Goal: Navigation & Orientation: Find specific page/section

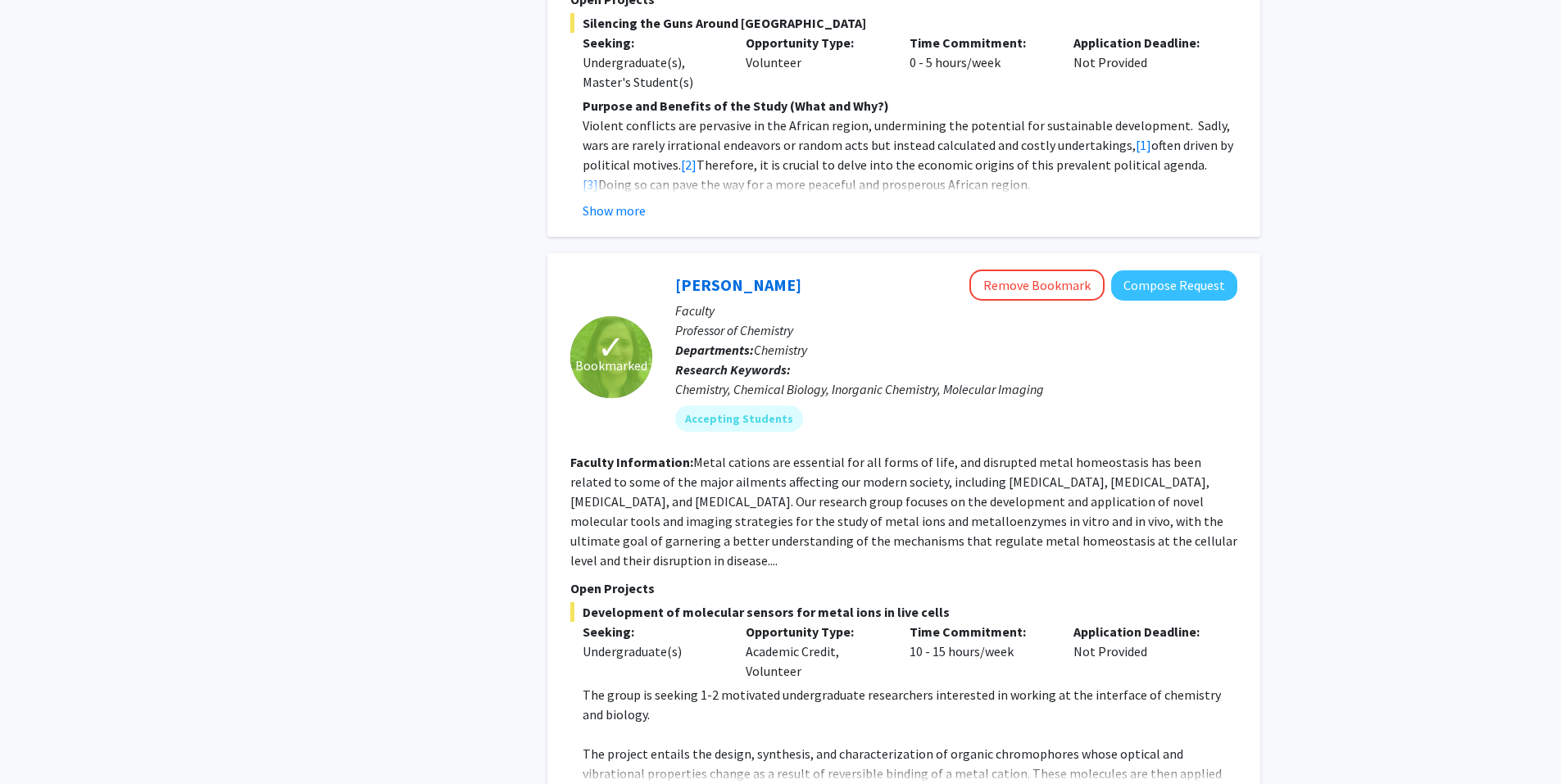
scroll to position [1638, 0]
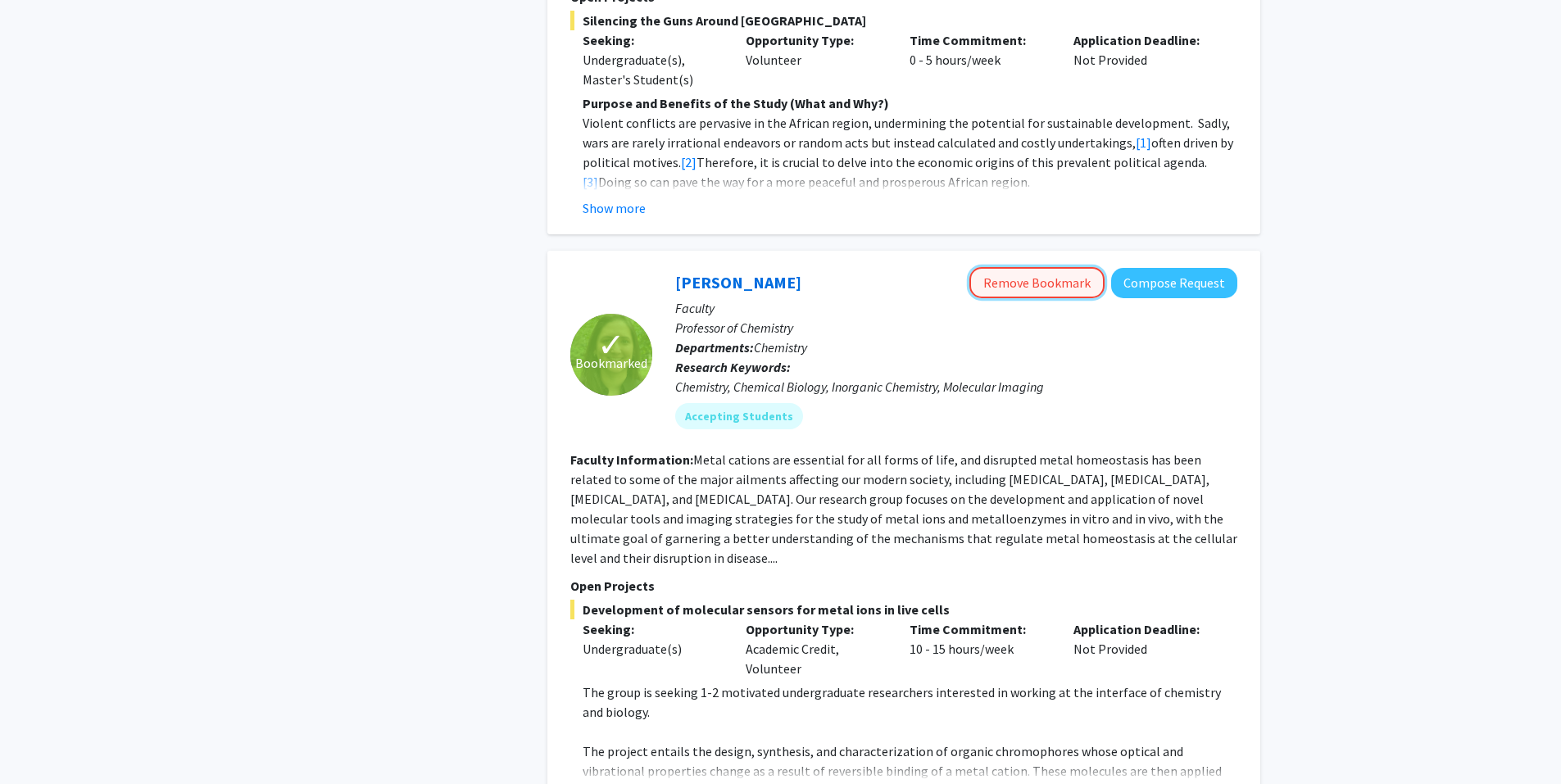
click at [1044, 267] on button "Remove Bookmark" at bounding box center [1037, 282] width 135 height 31
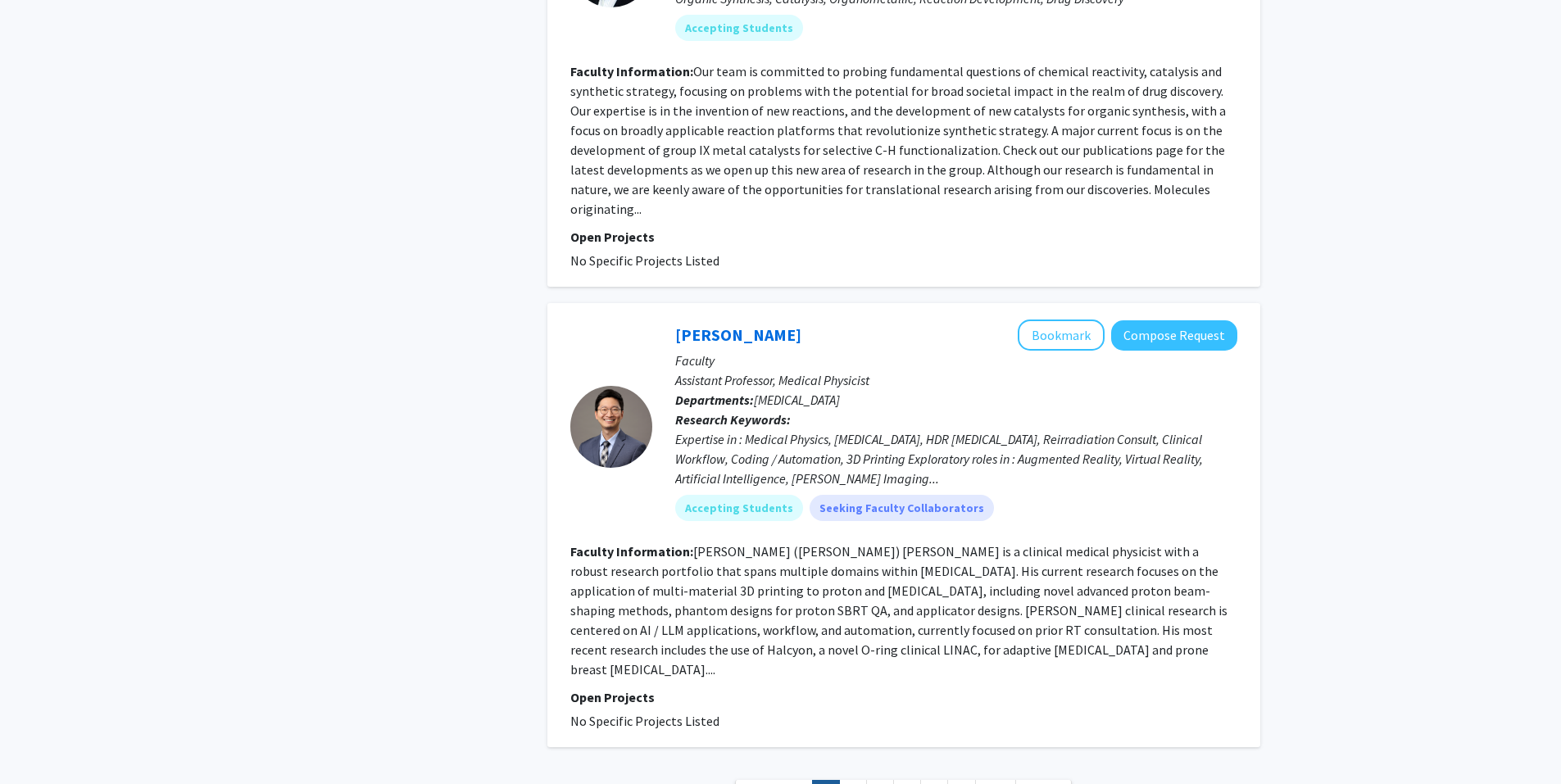
scroll to position [5202, 0]
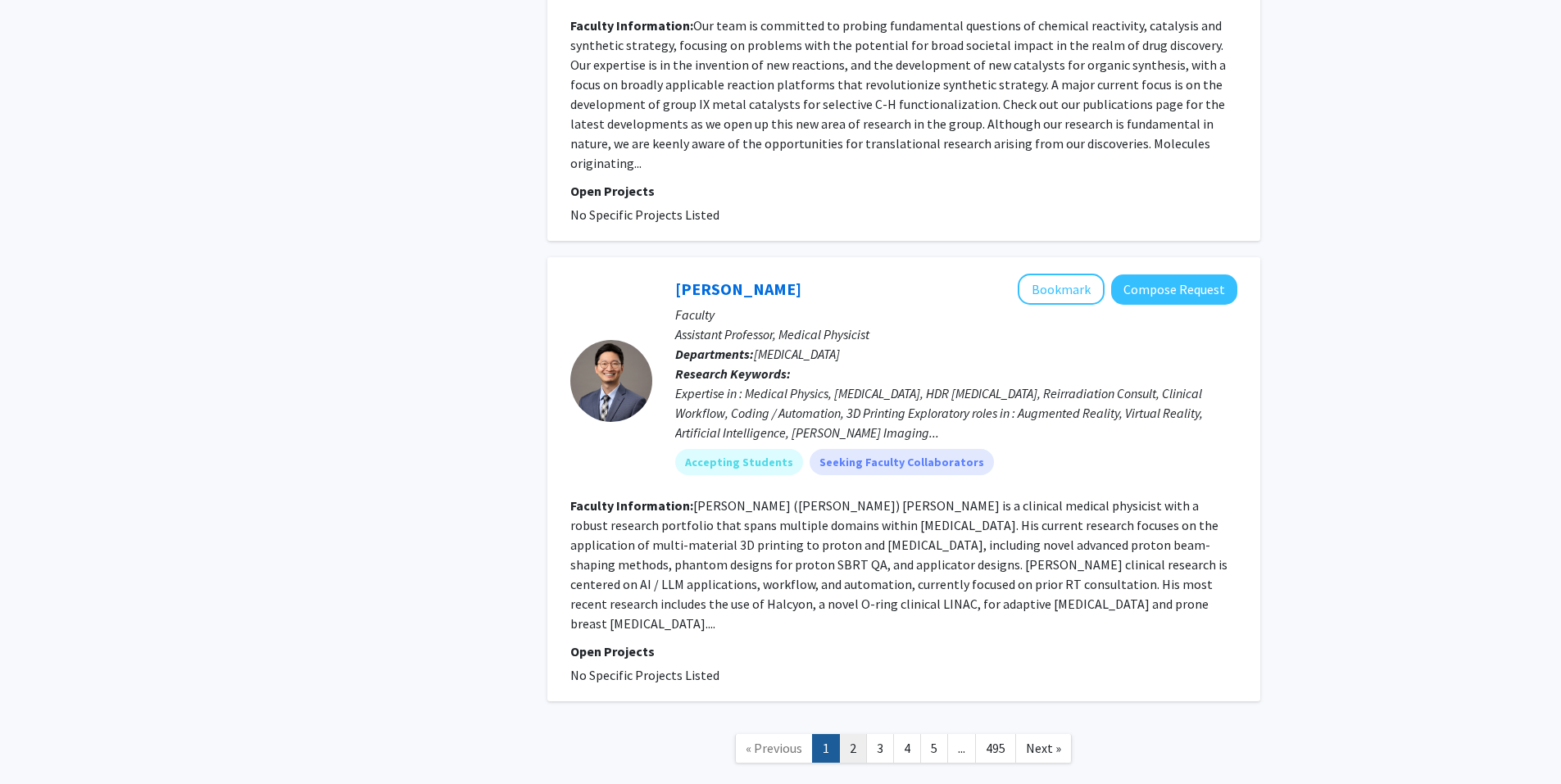
click at [859, 733] on link "2" at bounding box center [853, 748] width 28 height 28
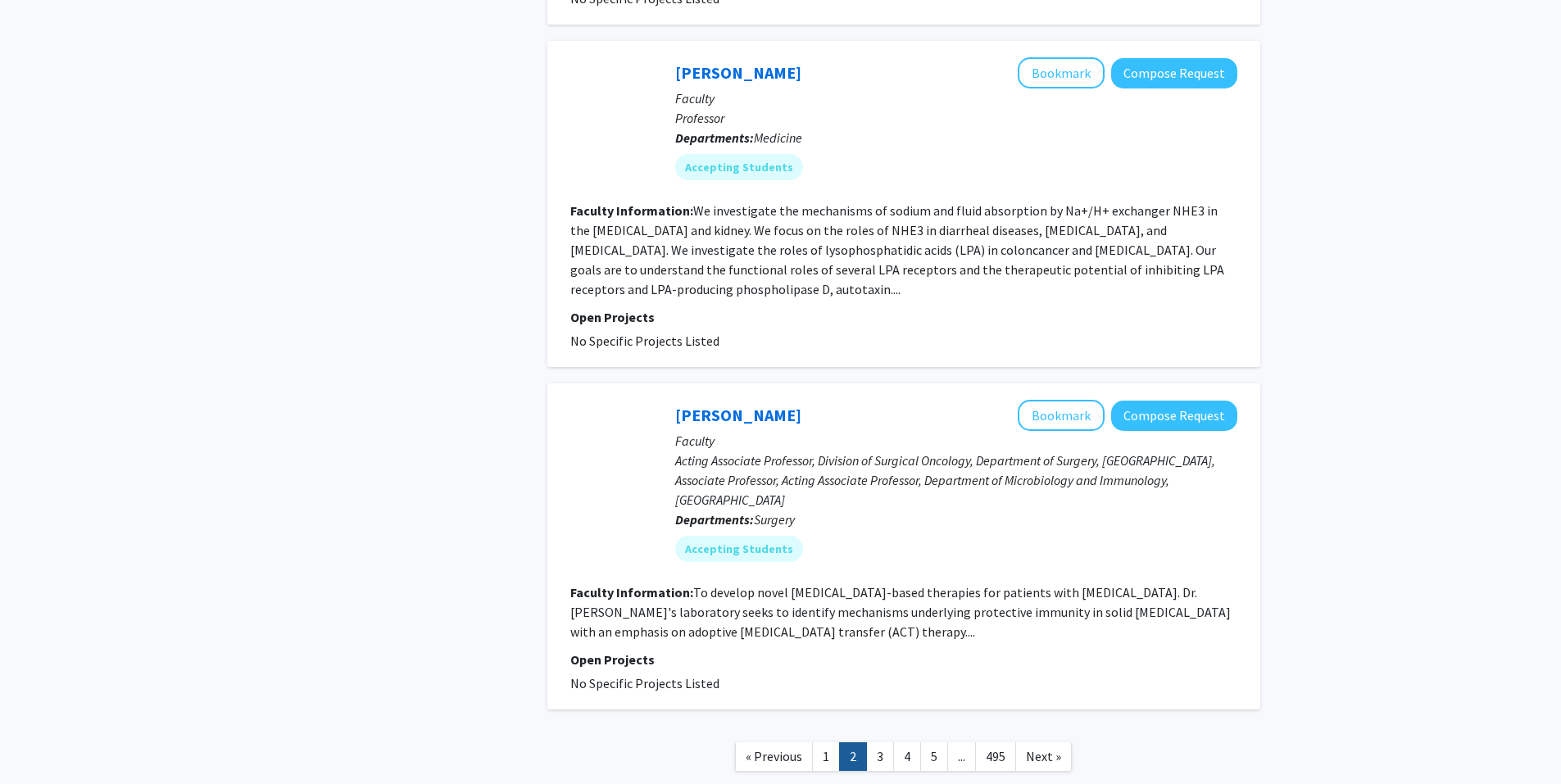
scroll to position [3304, 0]
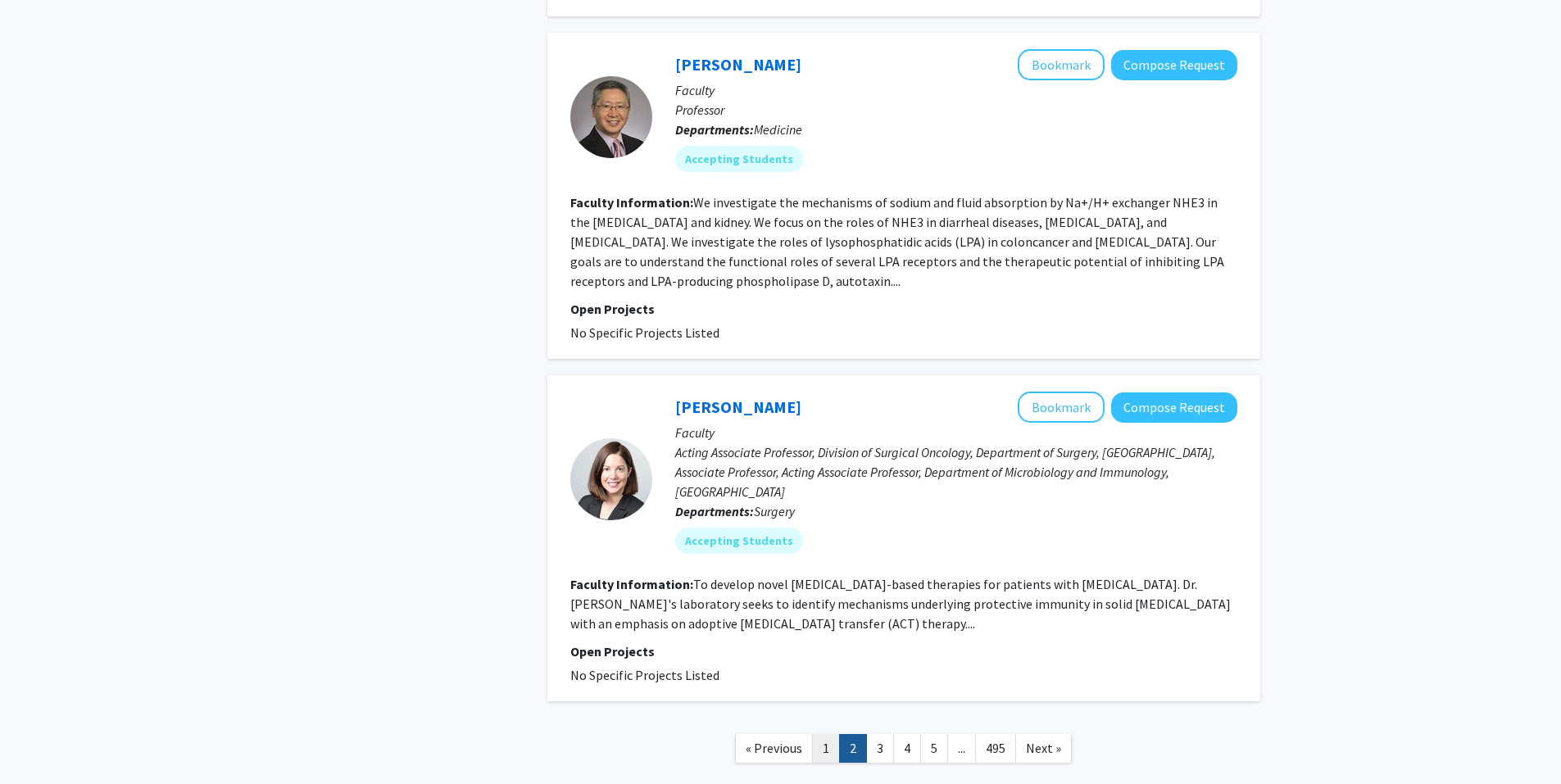
click at [820, 733] on link "1" at bounding box center [825, 748] width 28 height 28
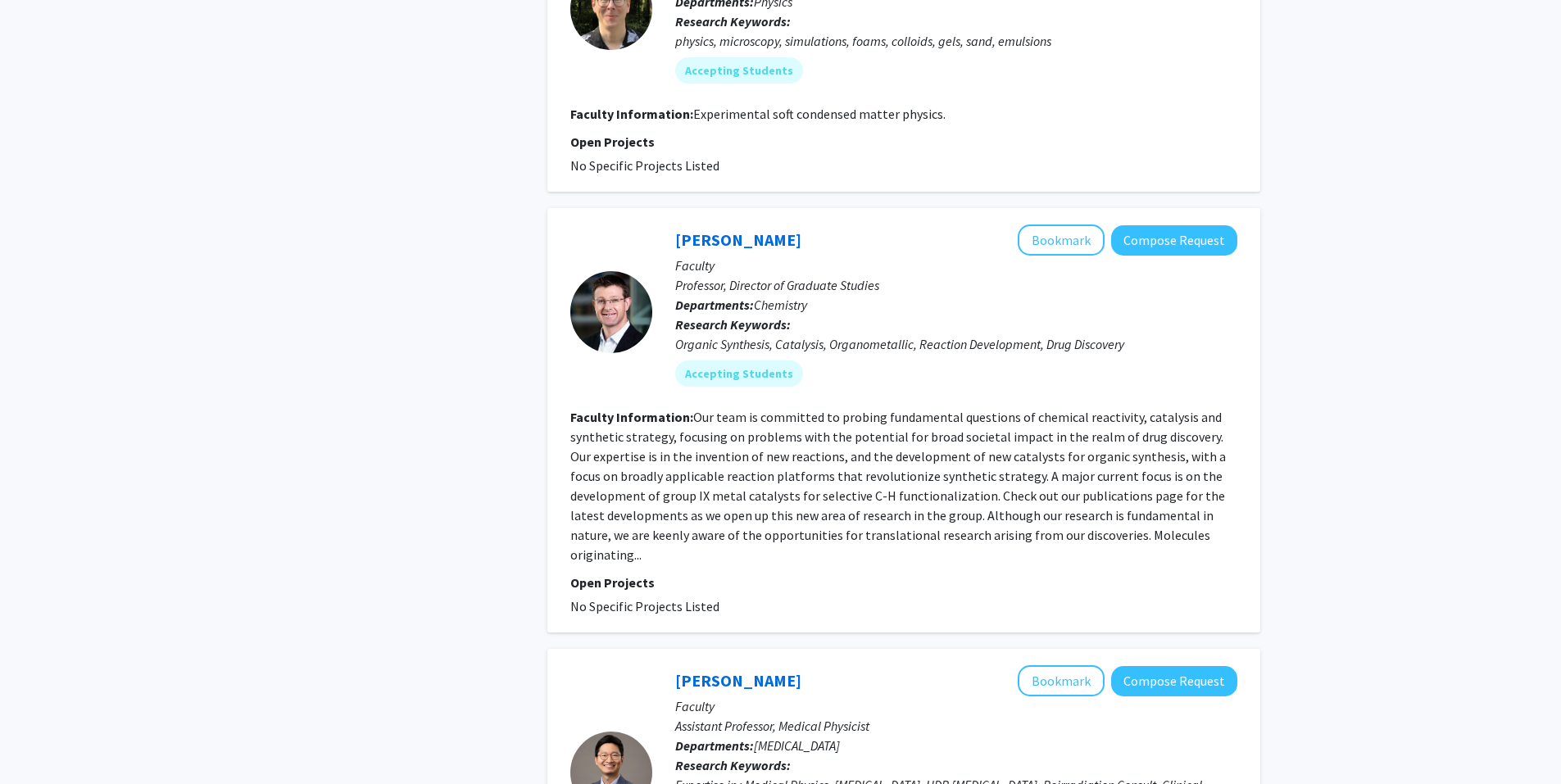
scroll to position [4833, 0]
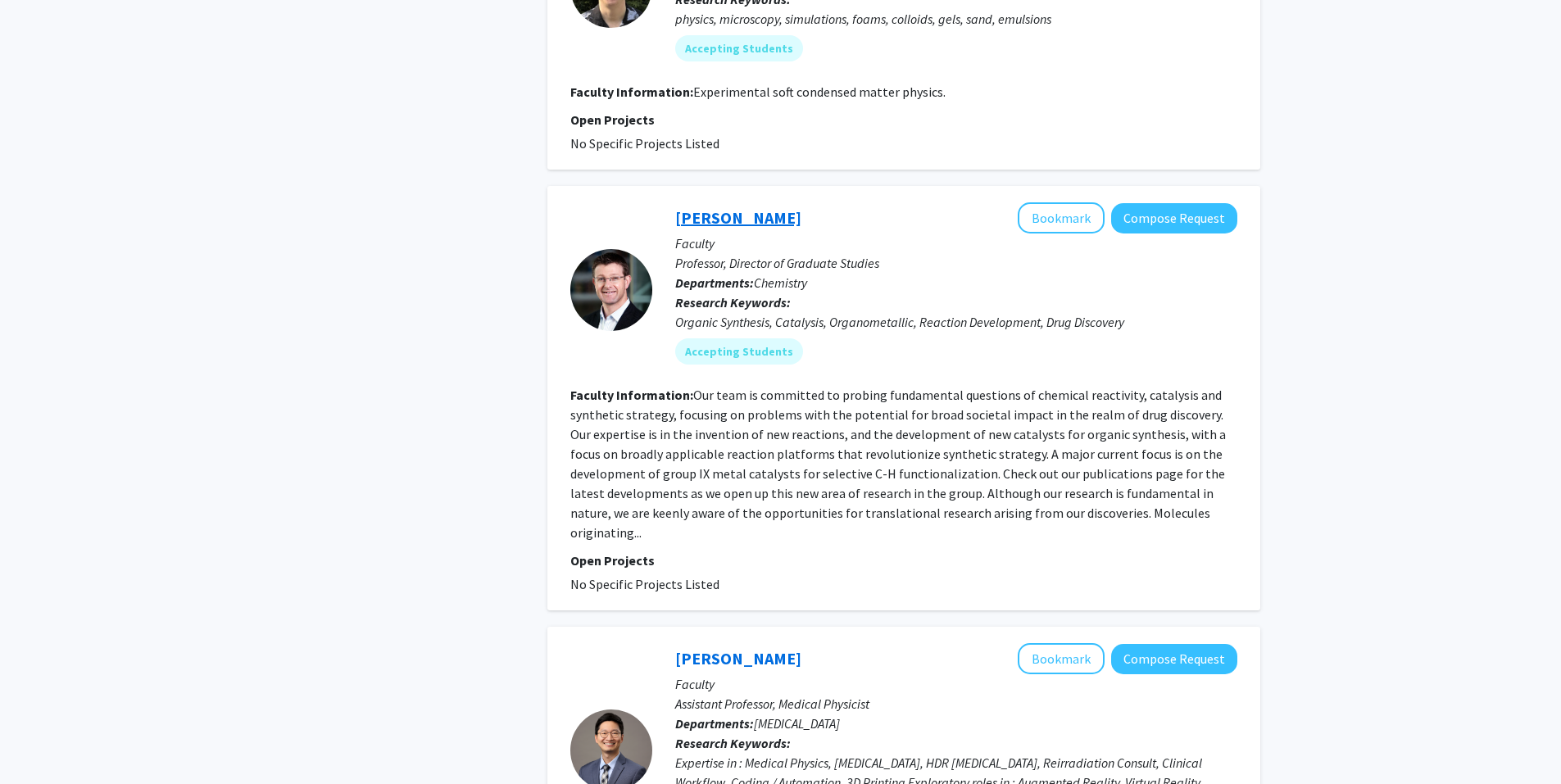
click at [721, 208] on link "[PERSON_NAME]" at bounding box center [738, 217] width 126 height 20
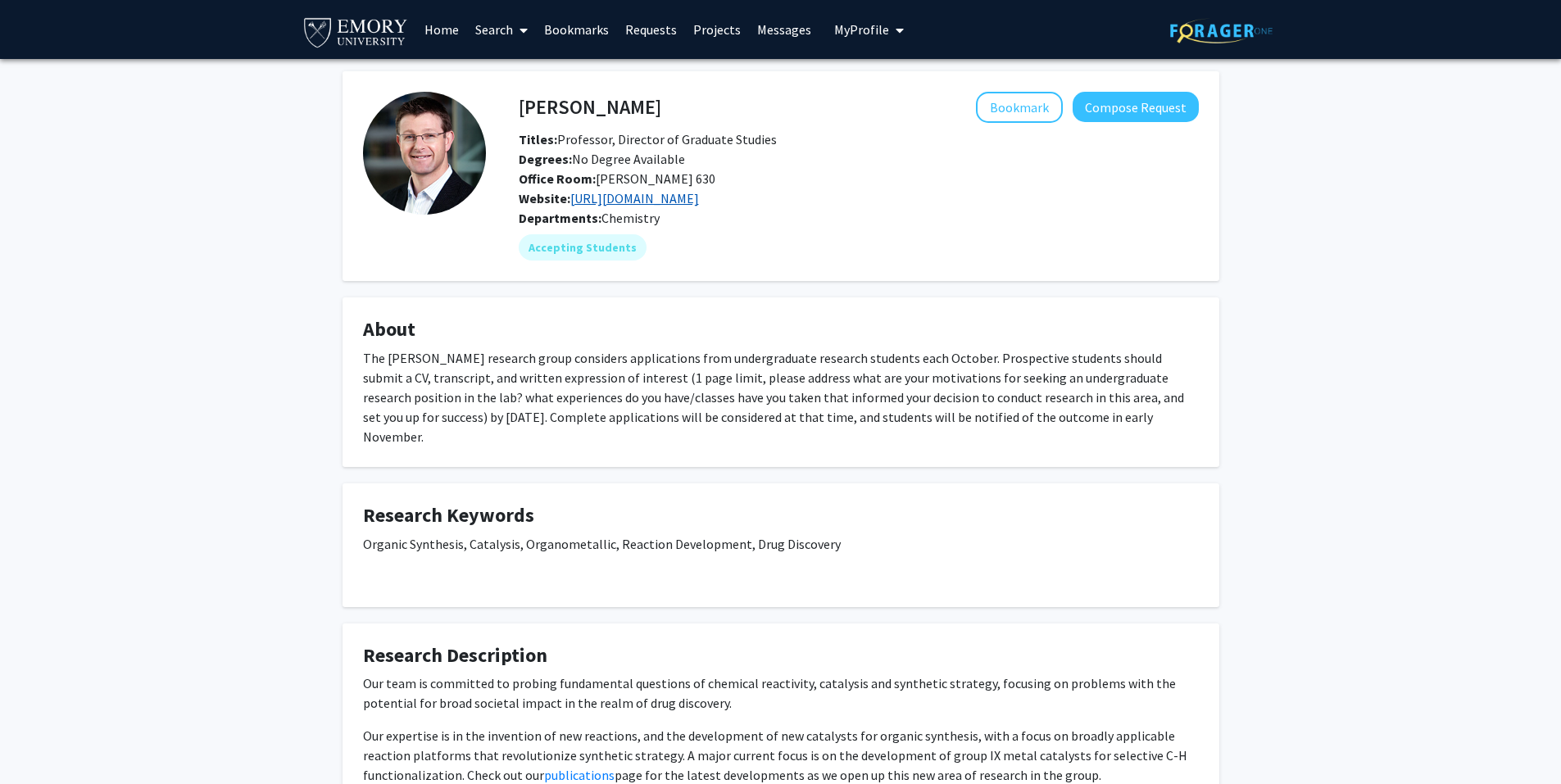
click at [670, 196] on link "[URL][DOMAIN_NAME]" at bounding box center [635, 198] width 129 height 16
drag, startPoint x: 1014, startPoint y: 122, endPoint x: 1010, endPoint y: 144, distance: 22.4
click at [1010, 141] on div "[PERSON_NAME] Bookmark Compose Request Titles: Professor, Director of Graduate …" at bounding box center [859, 149] width 705 height 116
click at [1011, 109] on button "Bookmark" at bounding box center [1020, 106] width 87 height 31
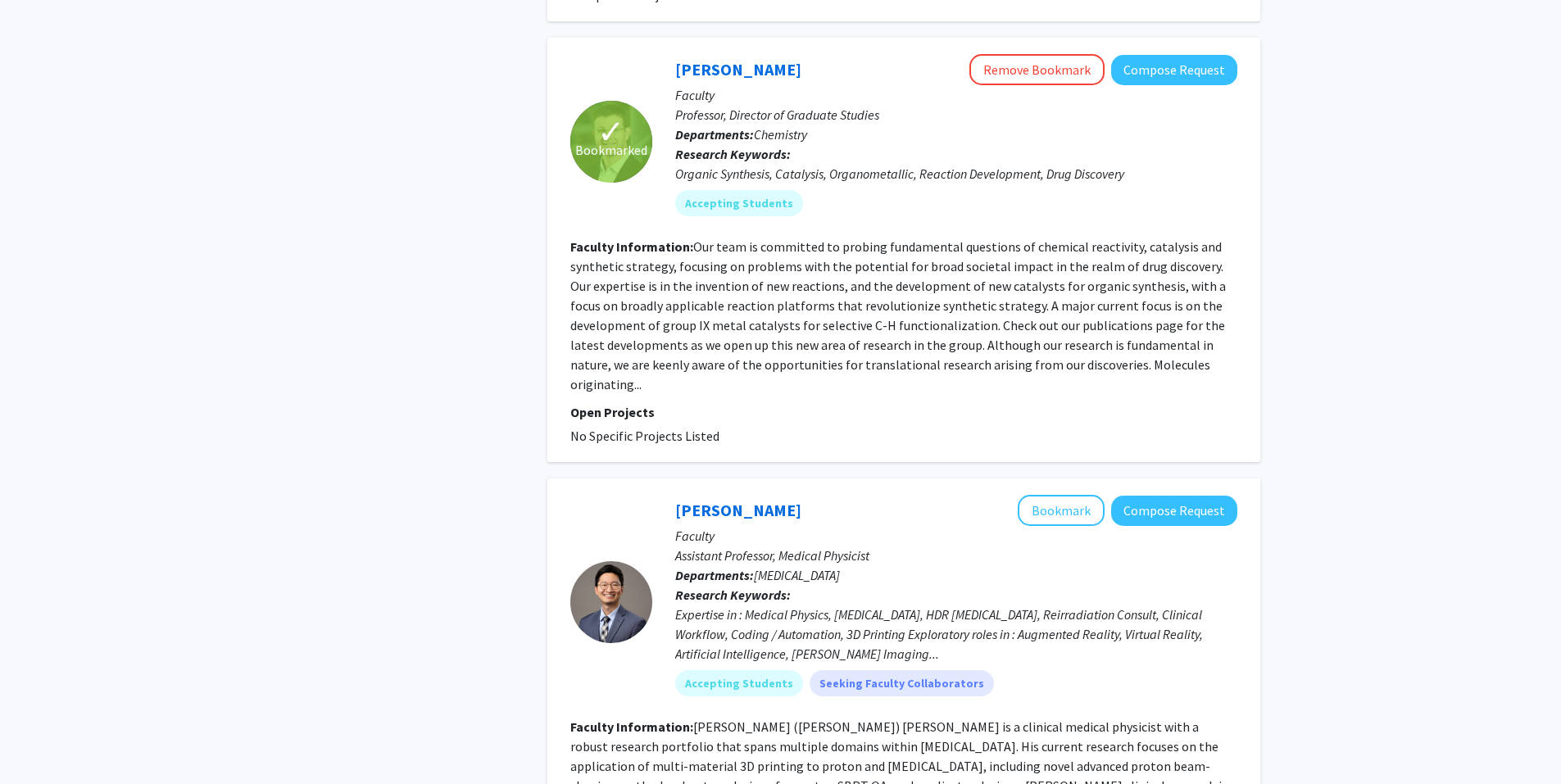
scroll to position [4996, 0]
